Goal: Connect with others: Connect with others

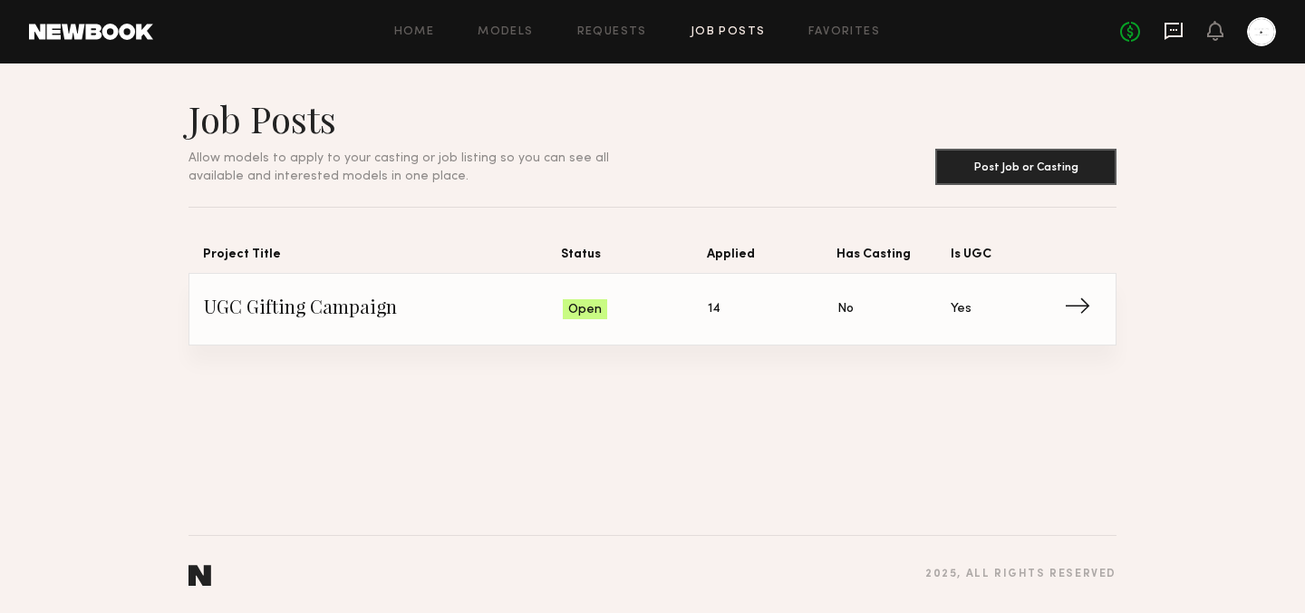
click at [1172, 35] on icon at bounding box center [1174, 31] width 18 height 17
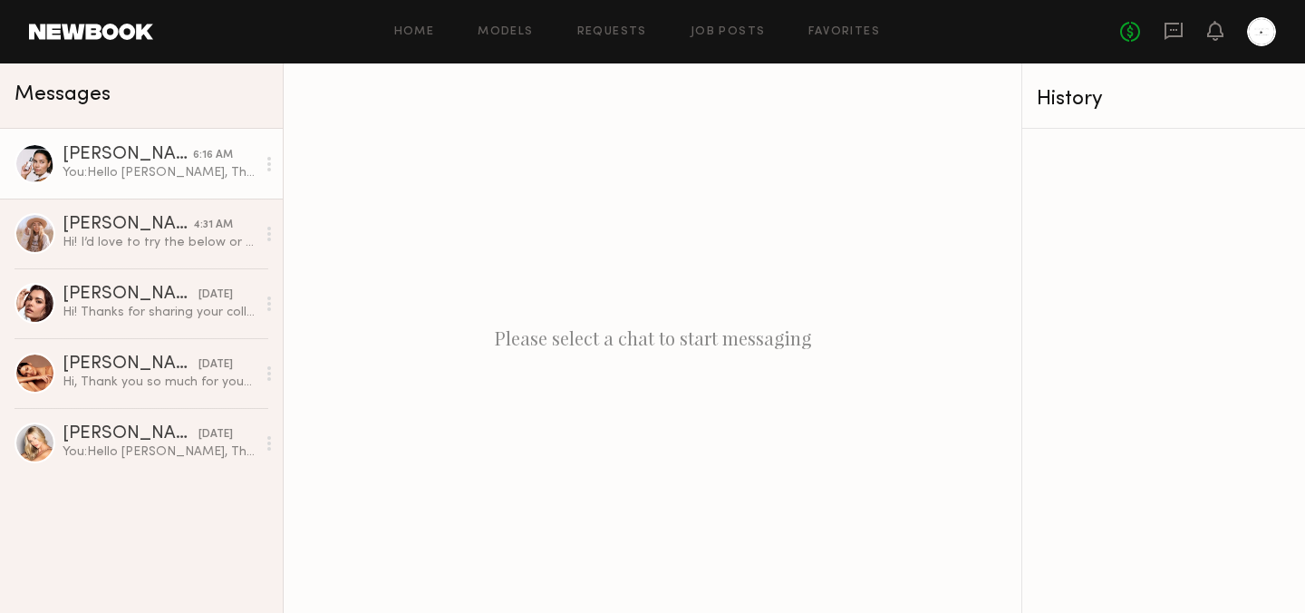
click at [146, 158] on div "[PERSON_NAME]" at bounding box center [128, 155] width 131 height 18
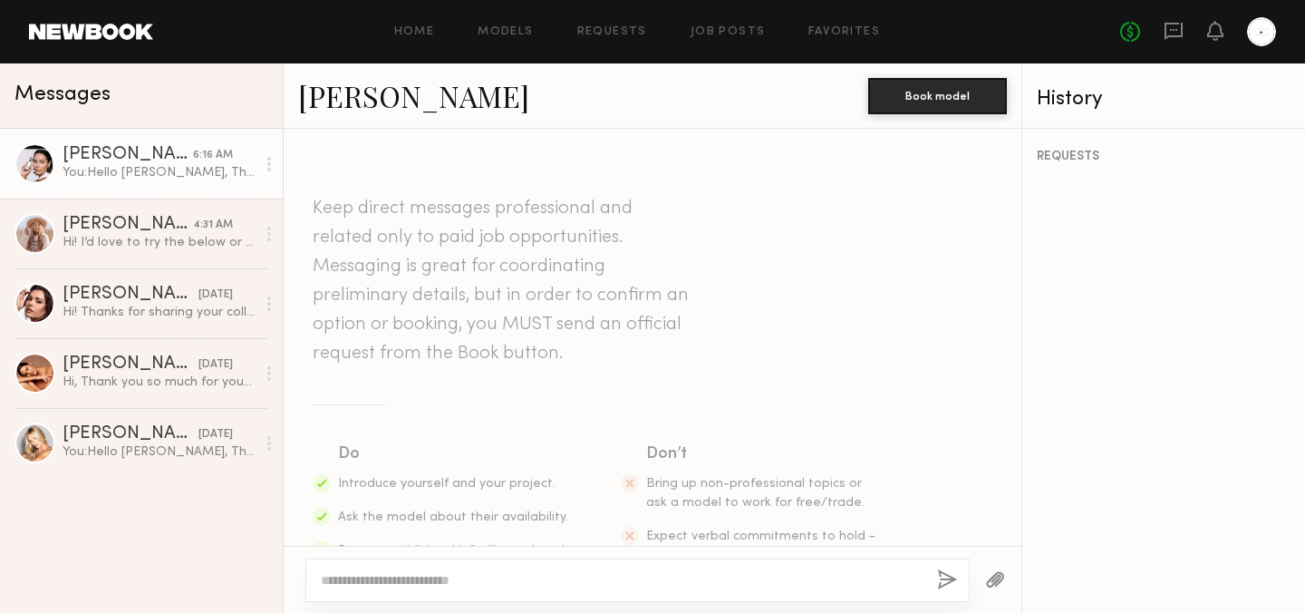
scroll to position [511, 0]
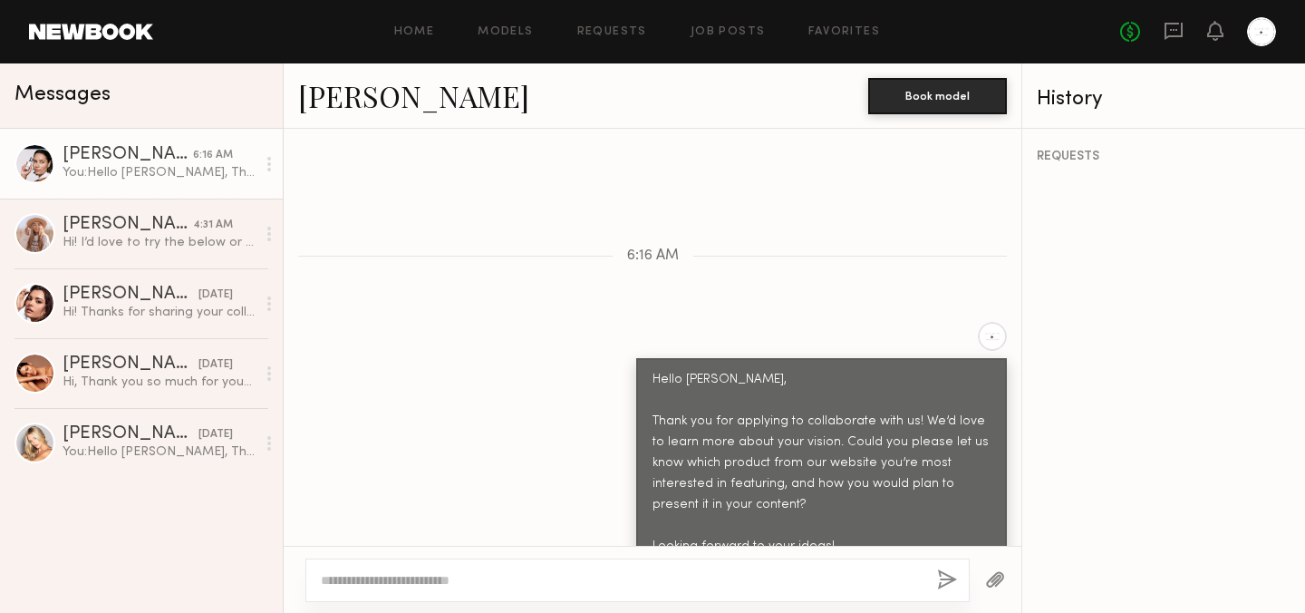
click at [364, 102] on link "[PERSON_NAME]" at bounding box center [413, 95] width 231 height 39
